Goal: Information Seeking & Learning: Learn about a topic

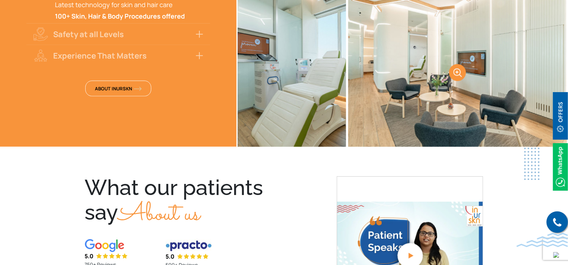
scroll to position [1517, 0]
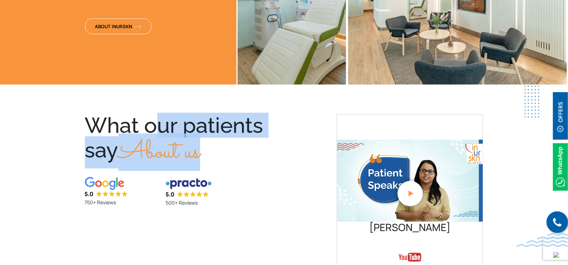
drag, startPoint x: 215, startPoint y: 137, endPoint x: 84, endPoint y: 108, distance: 134.5
click at [84, 114] on div "What our patients say About us 5.0 750+ Reviews 5.0 500+ Reviews" at bounding box center [178, 230] width 194 height 233
click at [223, 133] on div "What our patients say About us" at bounding box center [177, 141] width 185 height 54
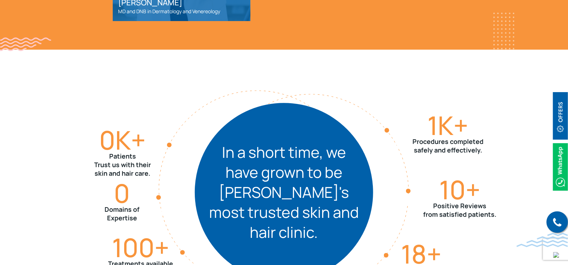
scroll to position [758, 0]
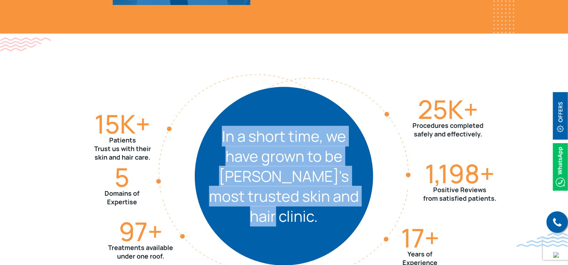
drag, startPoint x: 223, startPoint y: 130, endPoint x: 356, endPoint y: 200, distance: 149.7
click at [356, 200] on div "In a short time, we have grown to be [PERSON_NAME]'s most trusted skin and hair…" at bounding box center [284, 176] width 178 height 178
click at [325, 232] on div "In a short time, we have grown to be [PERSON_NAME]'s most trusted skin and hair…" at bounding box center [284, 176] width 178 height 178
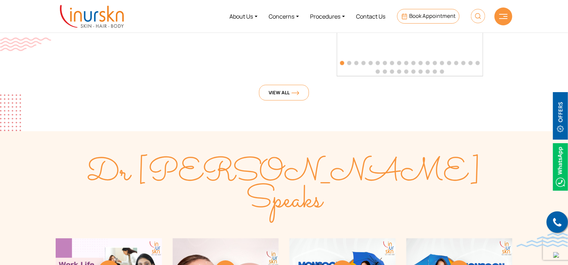
scroll to position [1785, 0]
